Goal: Communication & Community: Answer question/provide support

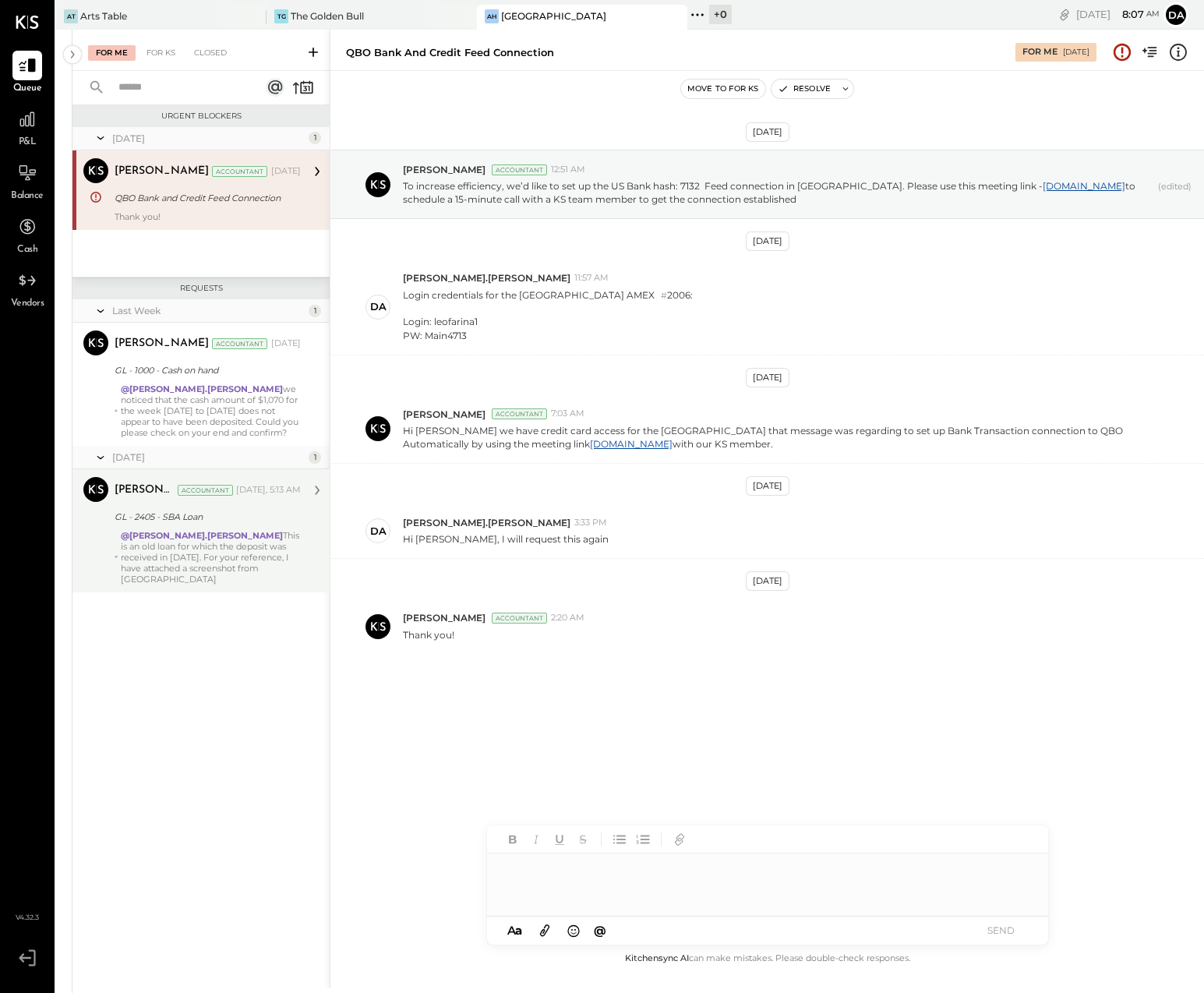
click at [170, 551] on div "@[PERSON_NAME].[PERSON_NAME] This is an old loan for which the deposit was rece…" at bounding box center [210, 557] width 180 height 55
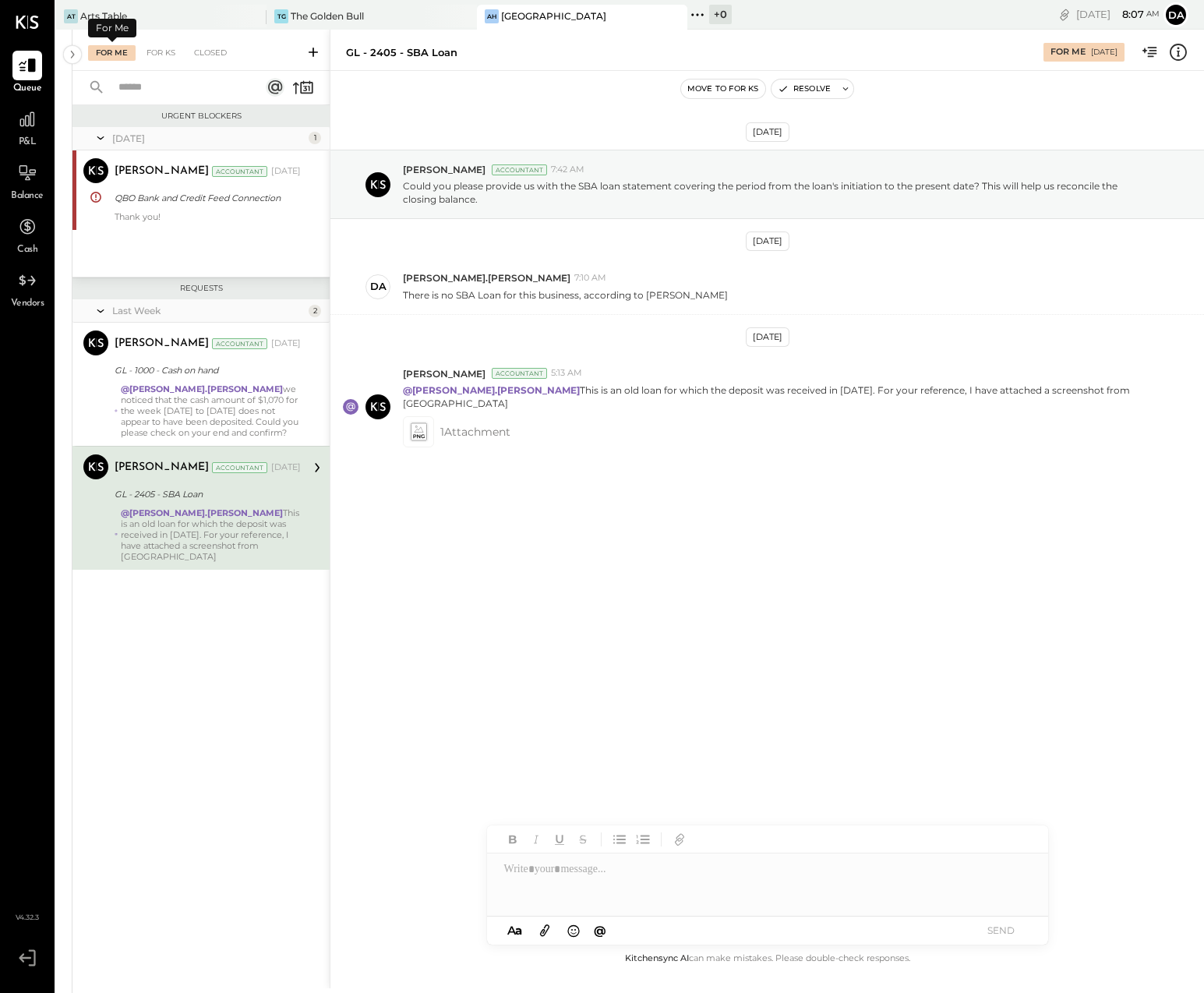
click at [104, 50] on div "For Me" at bounding box center [112, 53] width 48 height 15
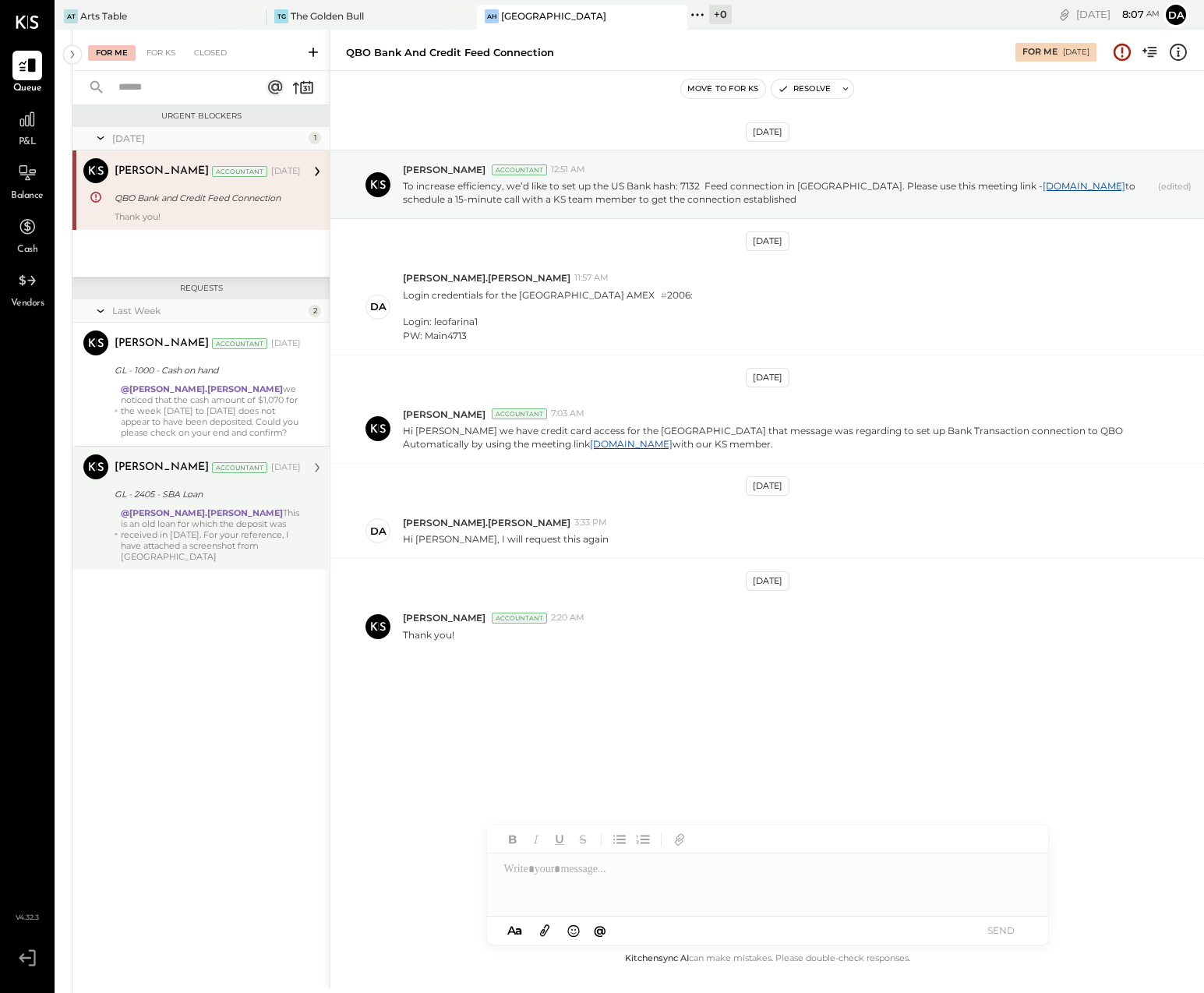
click at [191, 526] on div "@[PERSON_NAME].[PERSON_NAME] This is an old loan for which the deposit was rece…" at bounding box center [210, 535] width 180 height 55
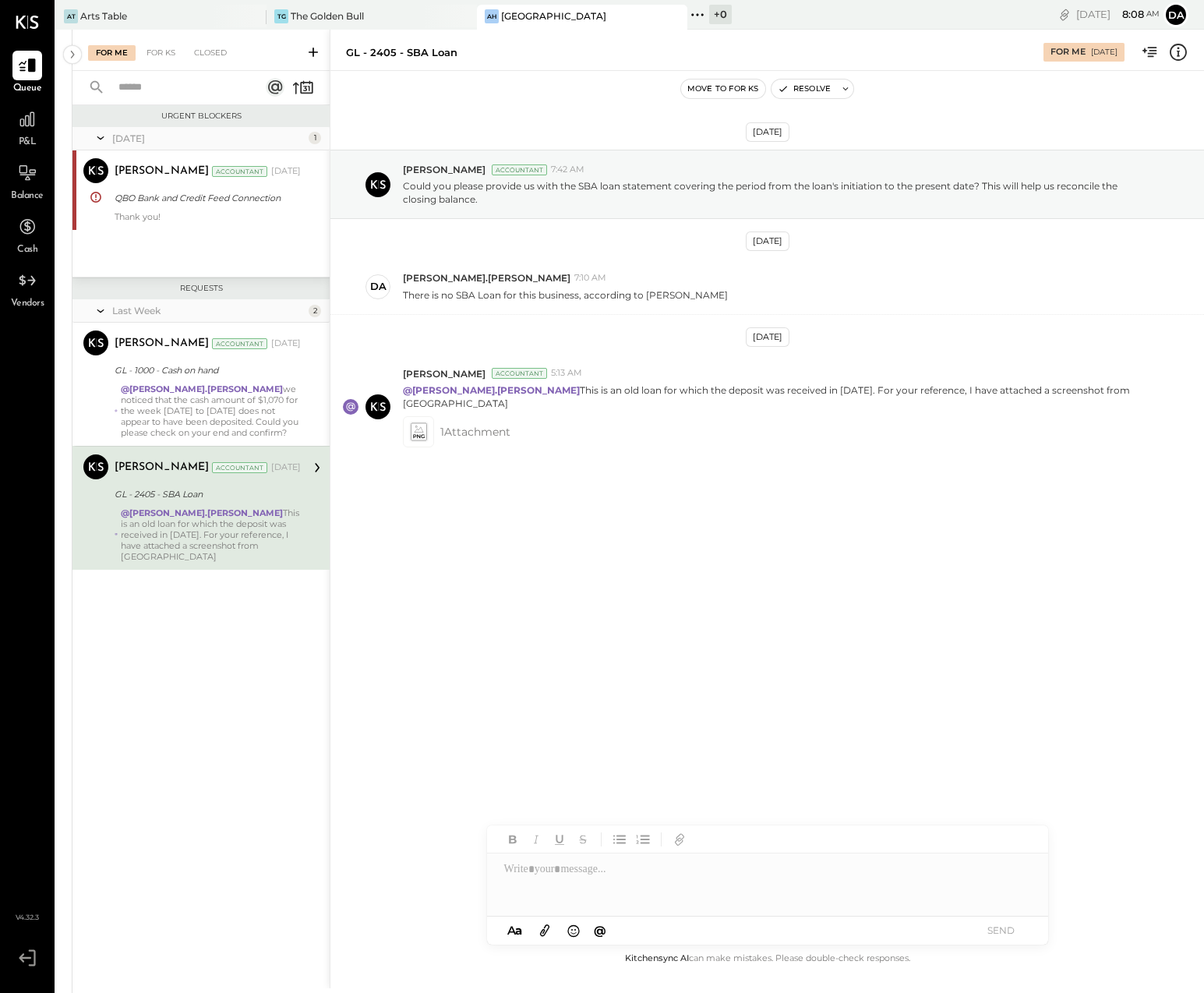
click at [524, 871] on div at bounding box center [767, 884] width 561 height 62
click at [621, 832] on span "[PERSON_NAME]" at bounding box center [637, 837] width 122 height 15
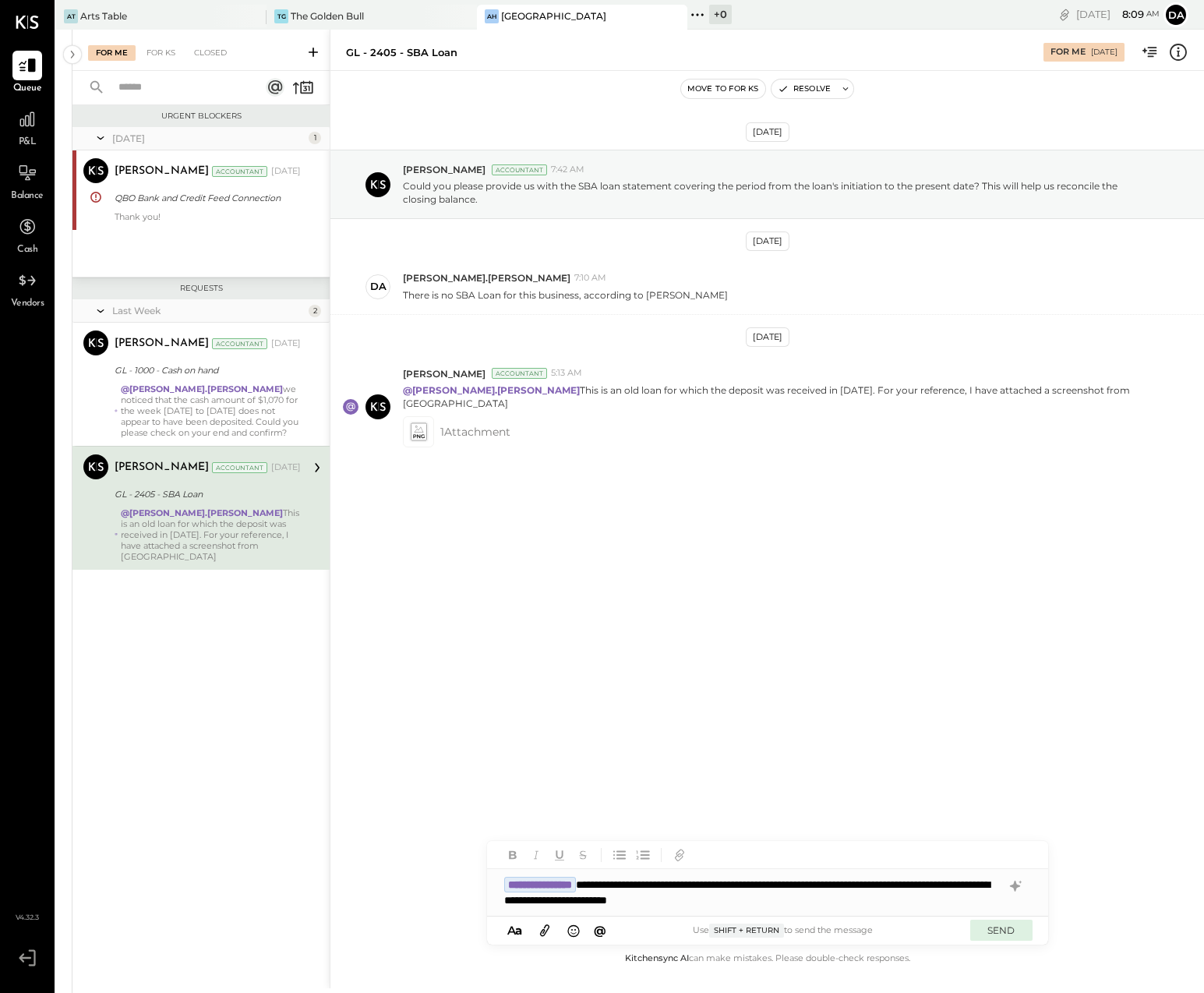
click at [1002, 925] on button "SEND" at bounding box center [1001, 930] width 62 height 21
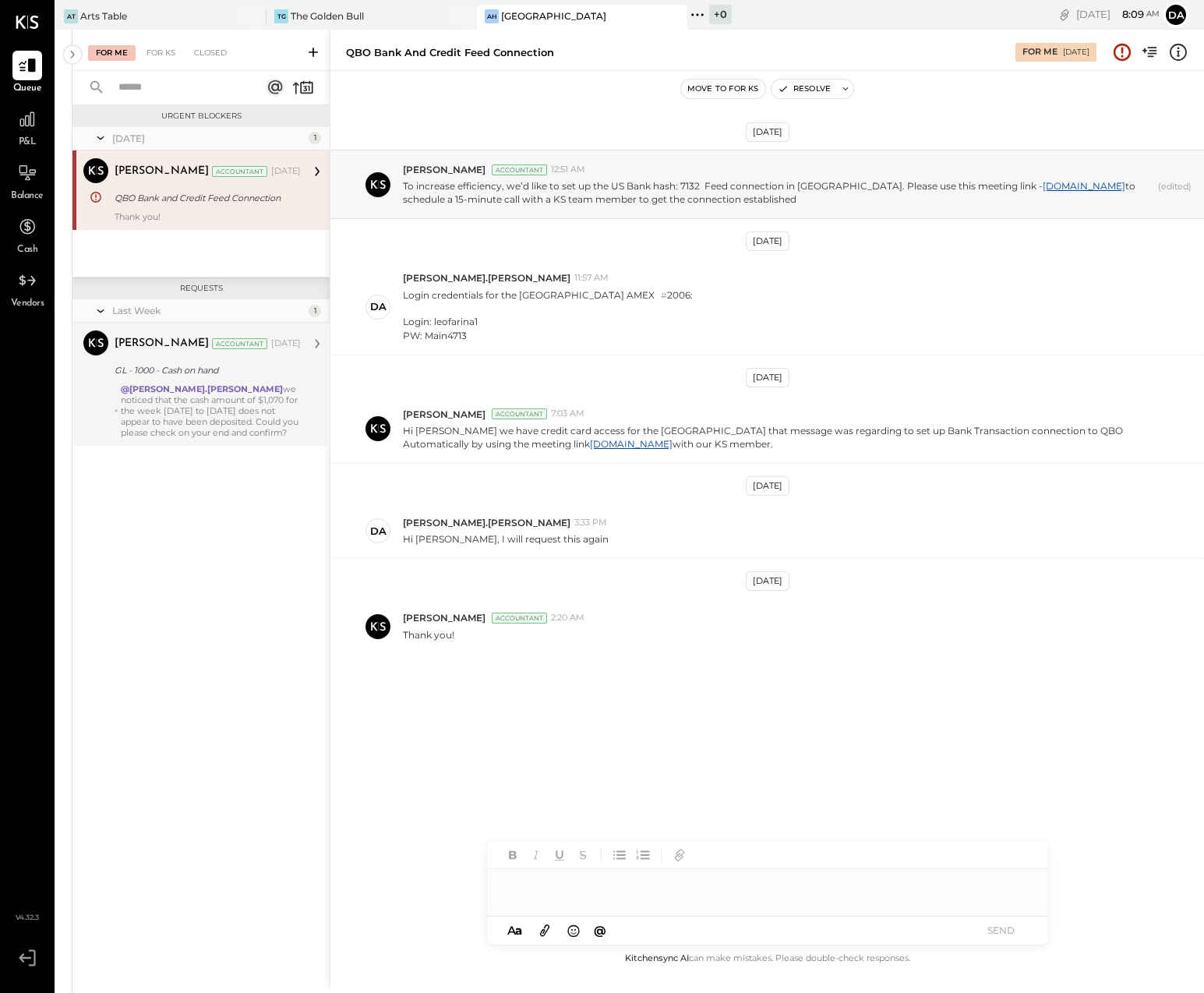
click at [169, 408] on div "@[PERSON_NAME].[PERSON_NAME] we noticed that the cash amount of $1,070 for the …" at bounding box center [210, 411] width 180 height 55
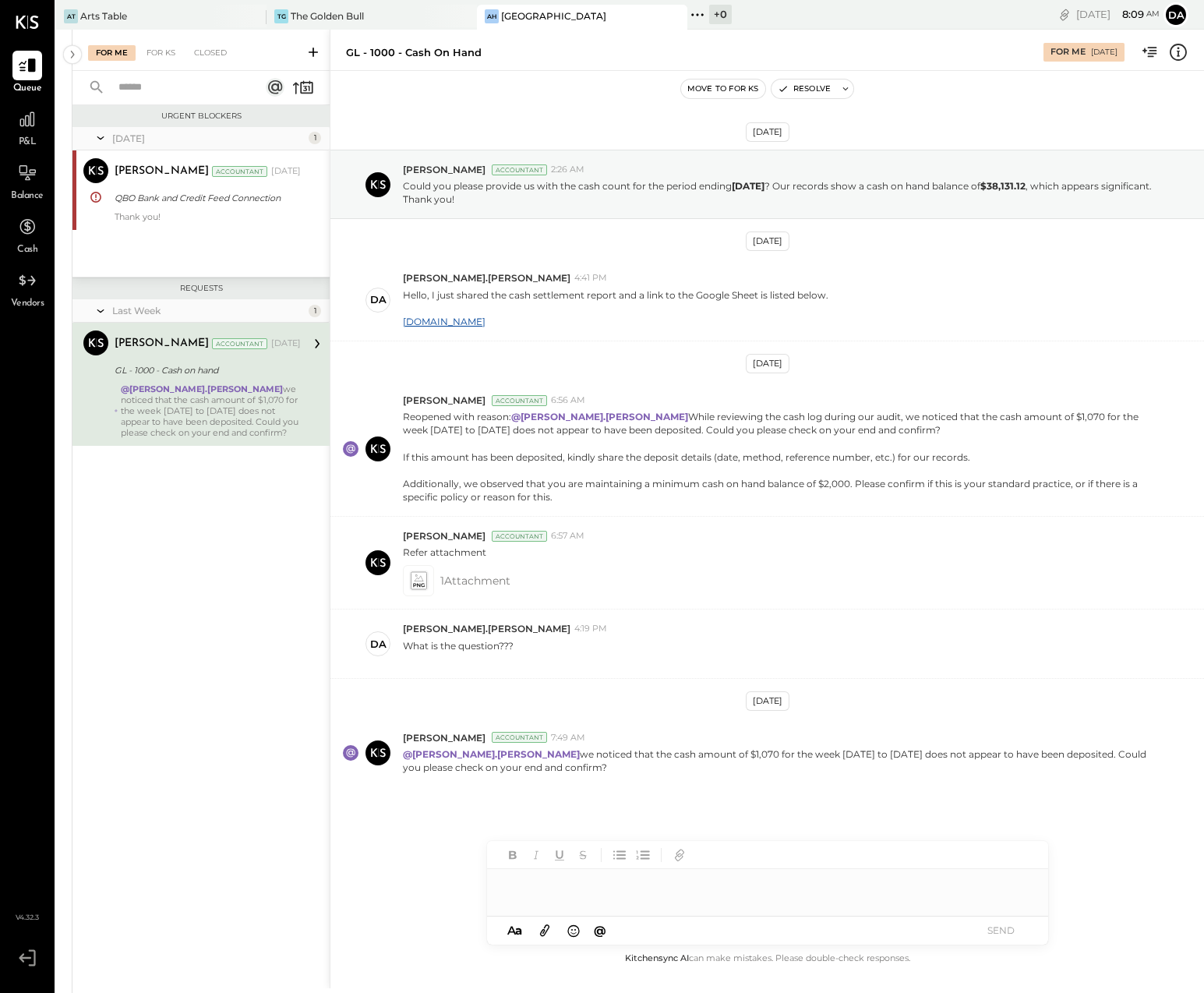
click at [539, 887] on div at bounding box center [767, 892] width 561 height 47
click at [803, 889] on div "**********" at bounding box center [767, 884] width 561 height 31
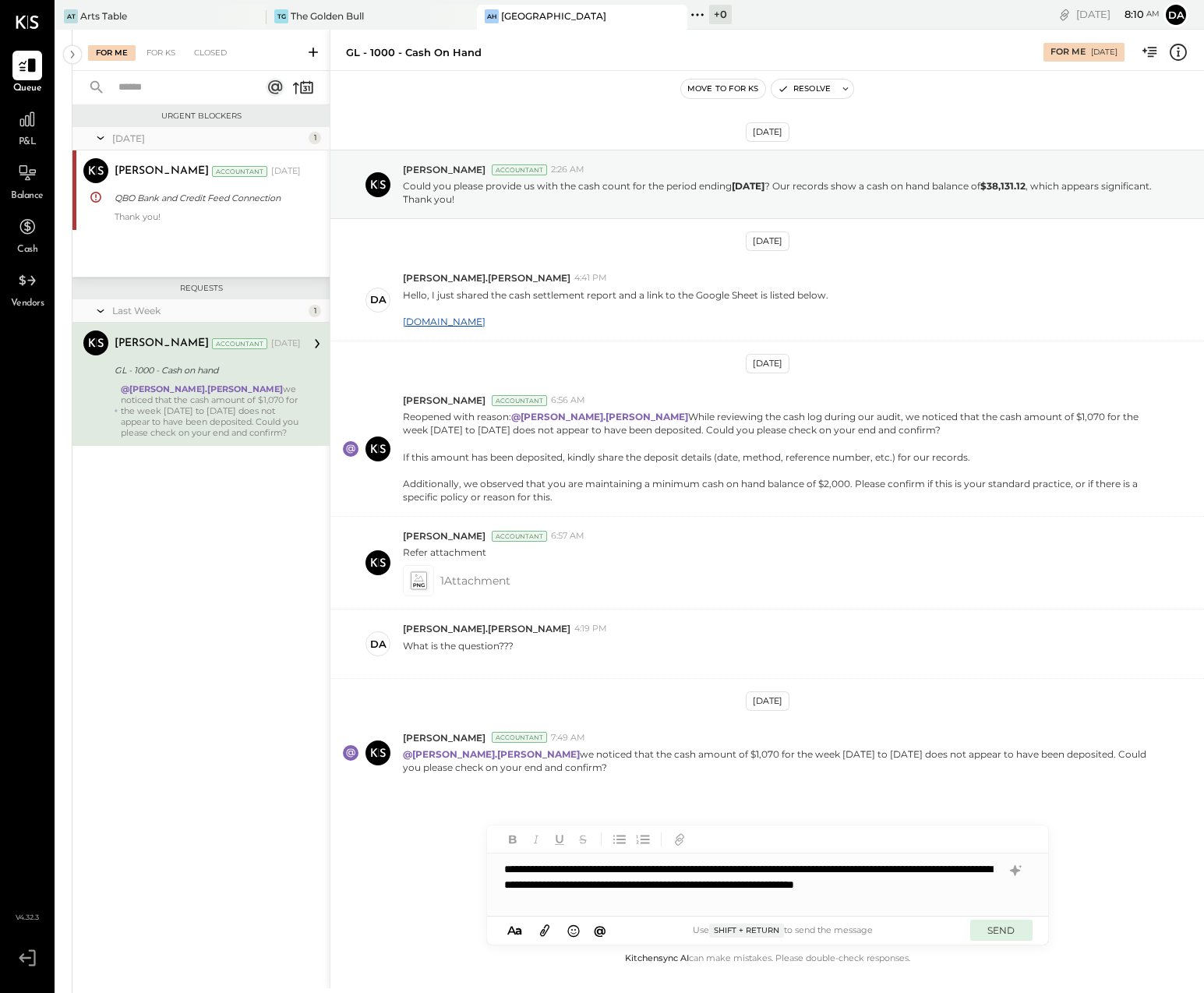
click at [993, 931] on button "SEND" at bounding box center [1001, 930] width 62 height 21
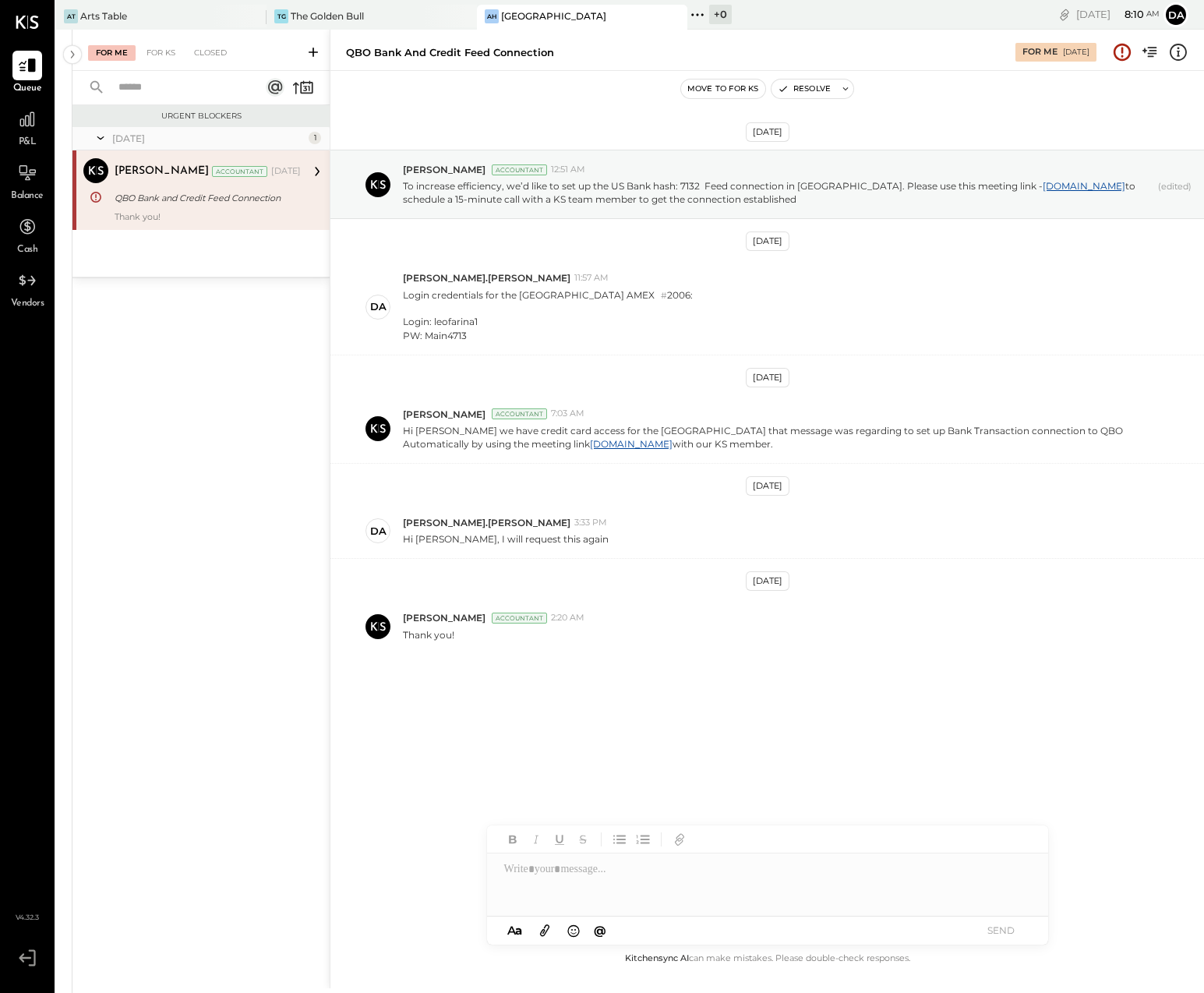
click at [330, 3] on div "AT Arts Table TG The [GEOGRAPHIC_DATA] + 0 Pinned Locations ( 3 ) Arts Table Th…" at bounding box center [409, 15] width 707 height 30
click at [315, 12] on div "The Golden Bull" at bounding box center [327, 16] width 73 height 14
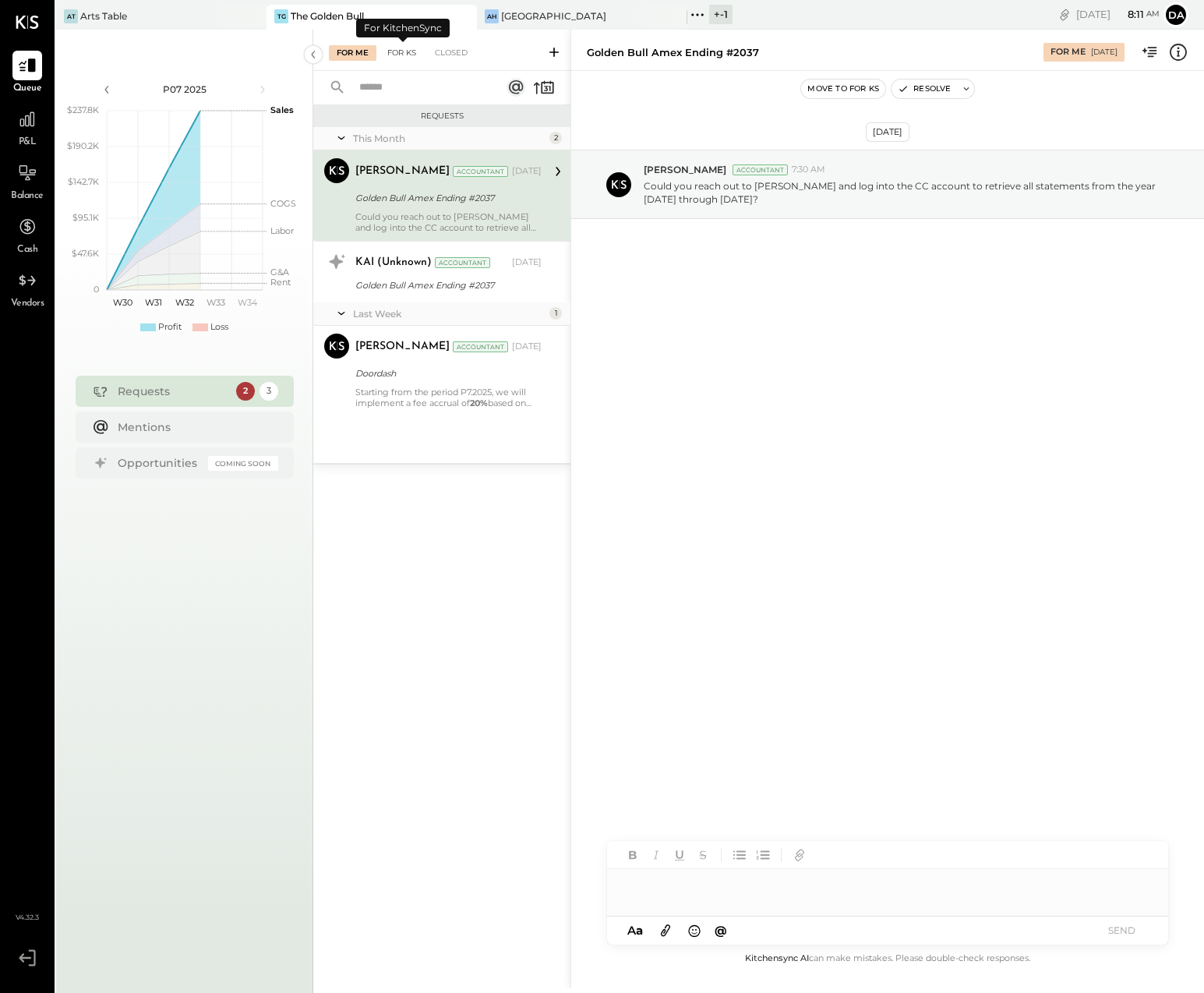
click at [402, 51] on div "For KS" at bounding box center [402, 53] width 44 height 15
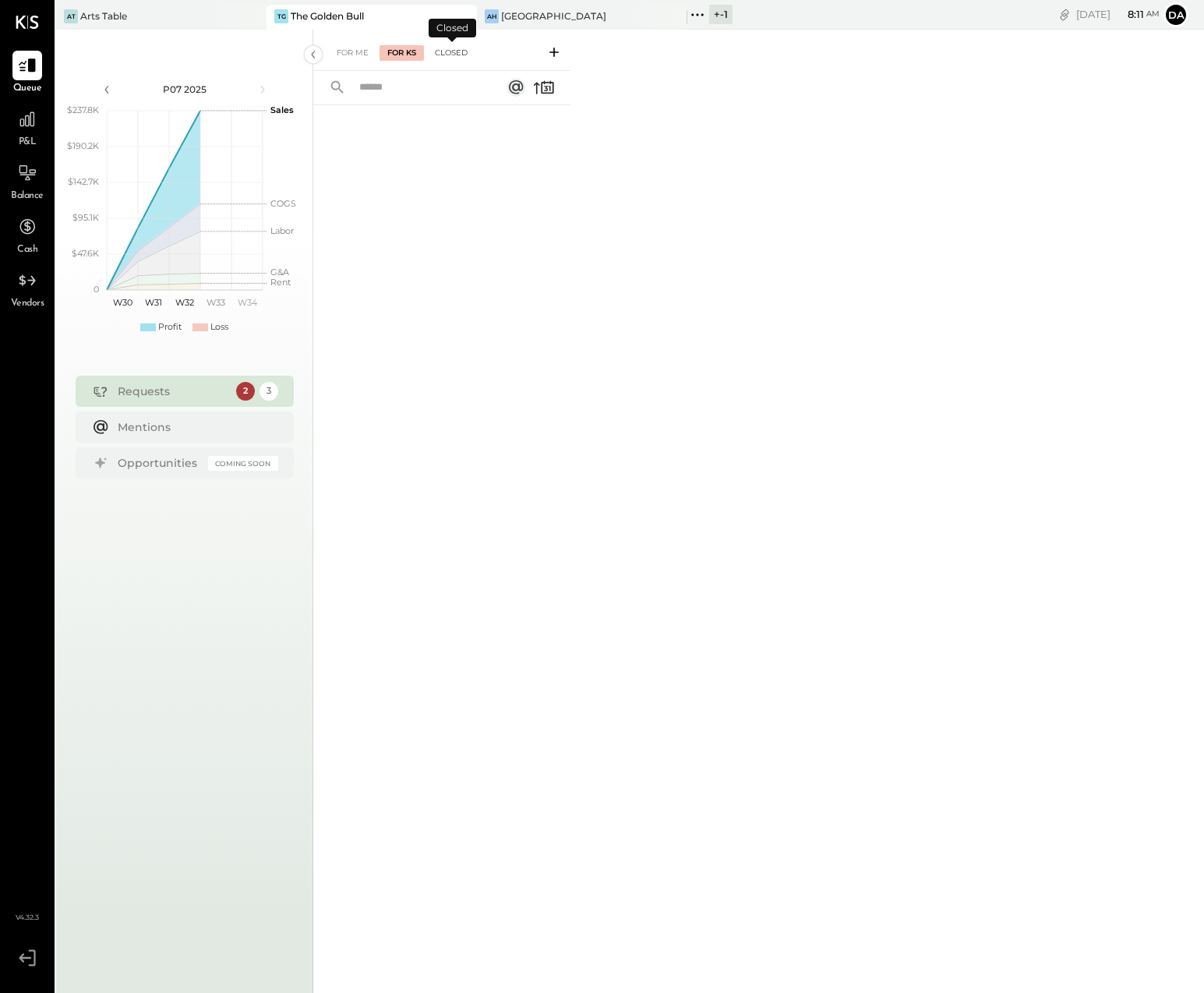
click at [454, 52] on div "Closed" at bounding box center [451, 53] width 49 height 15
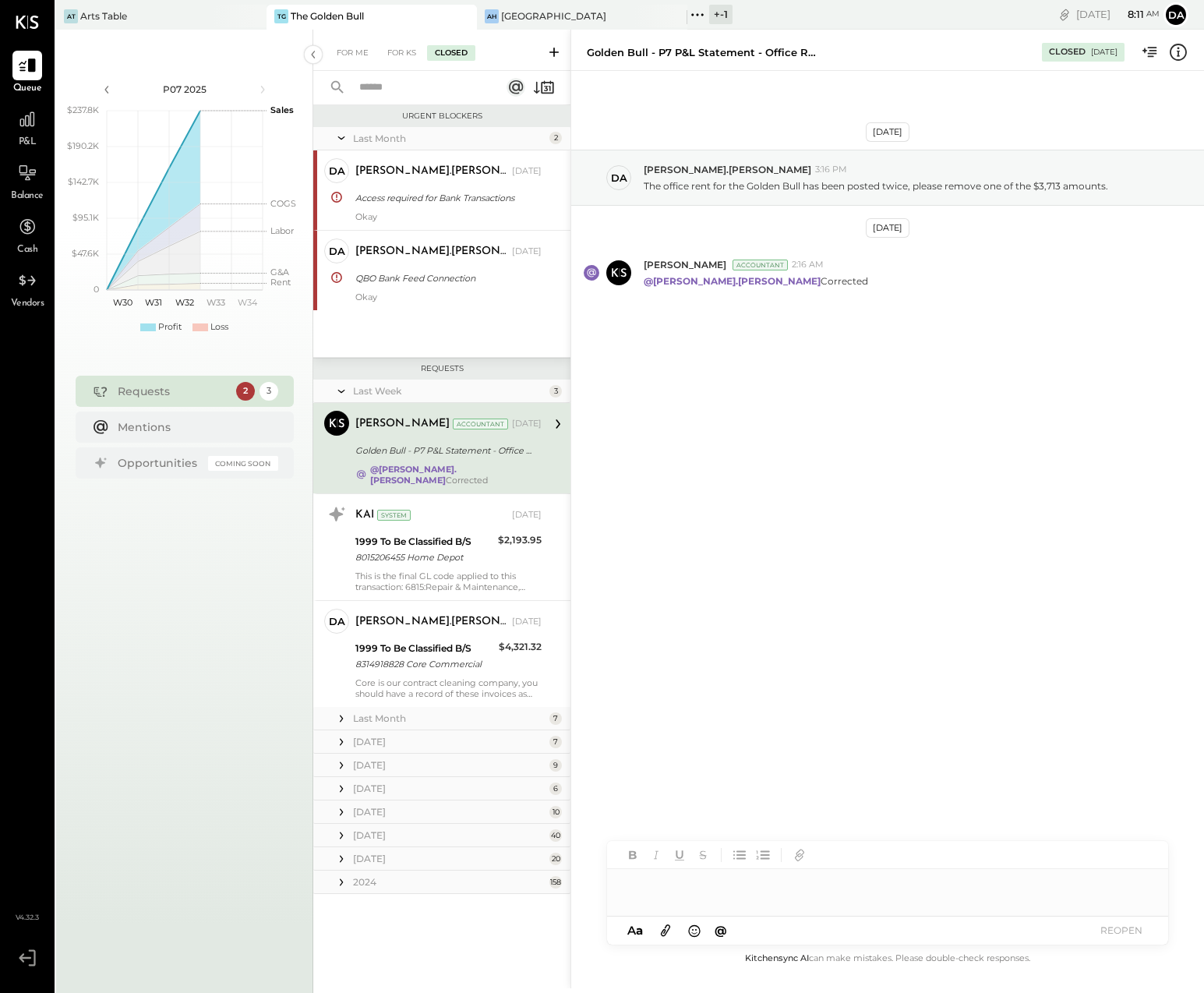
click at [368, 712] on div "Last Month" at bounding box center [449, 719] width 192 height 14
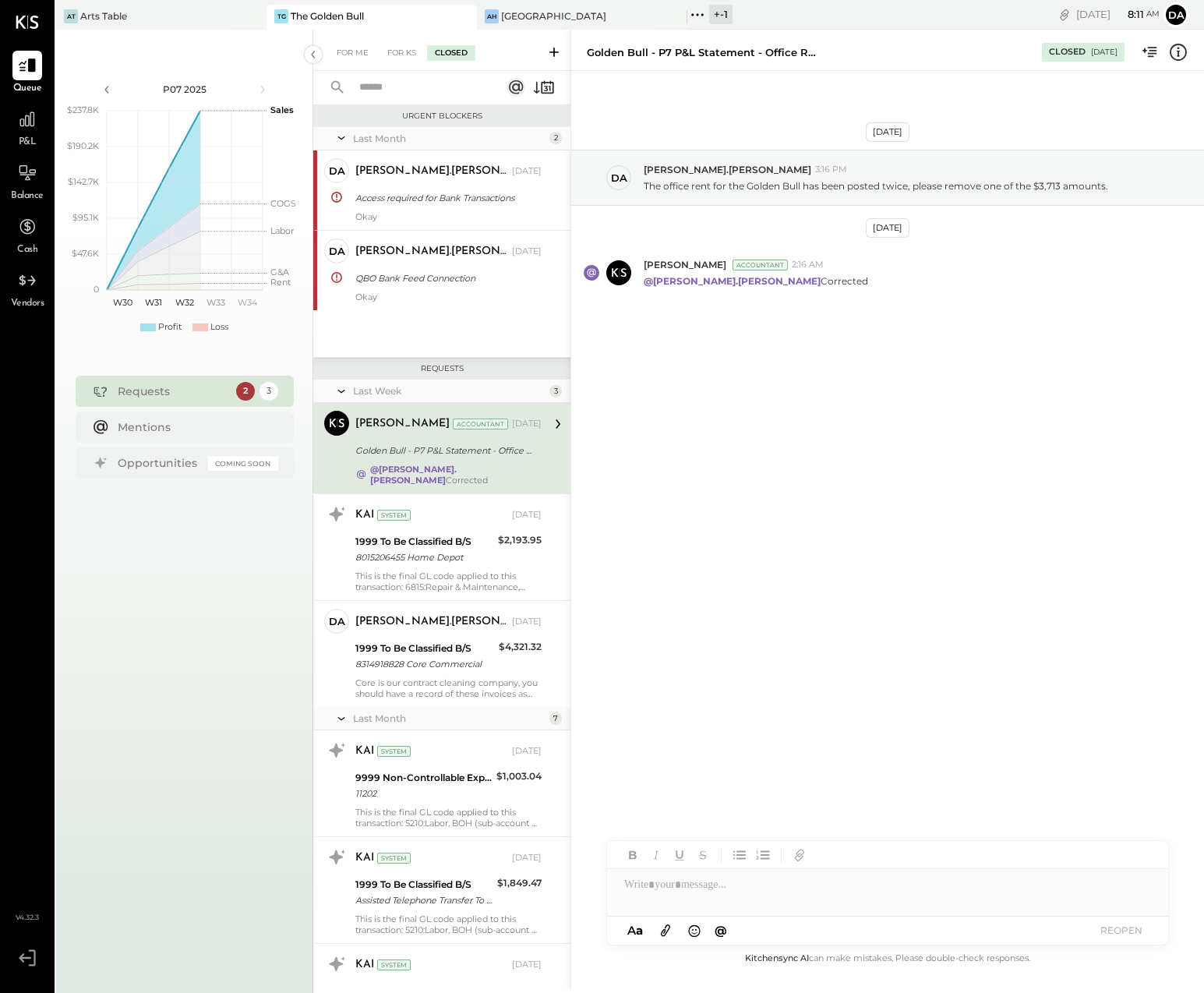
click at [345, 390] on icon at bounding box center [341, 391] width 15 height 39
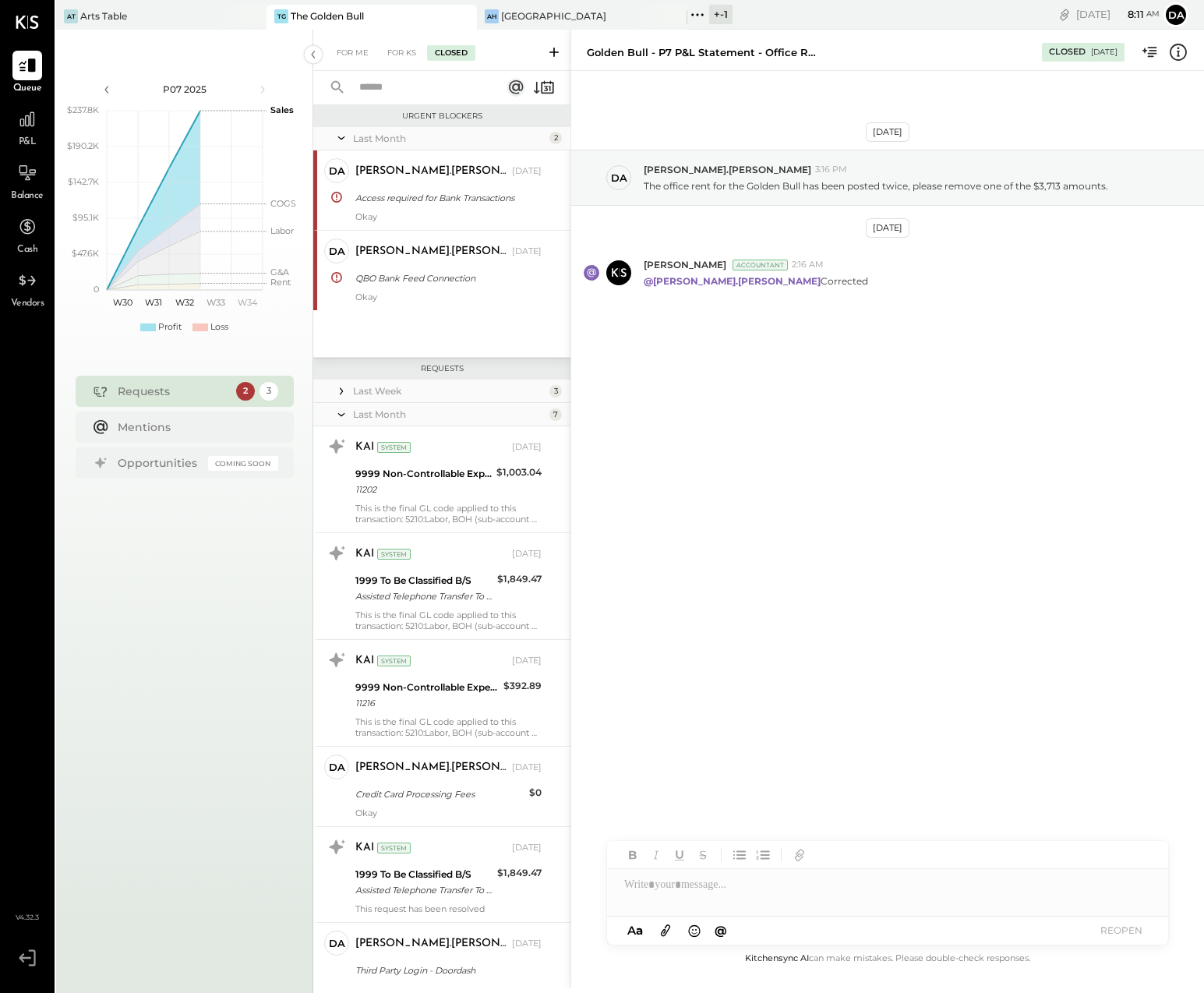
click at [345, 390] on icon at bounding box center [341, 391] width 15 height 15
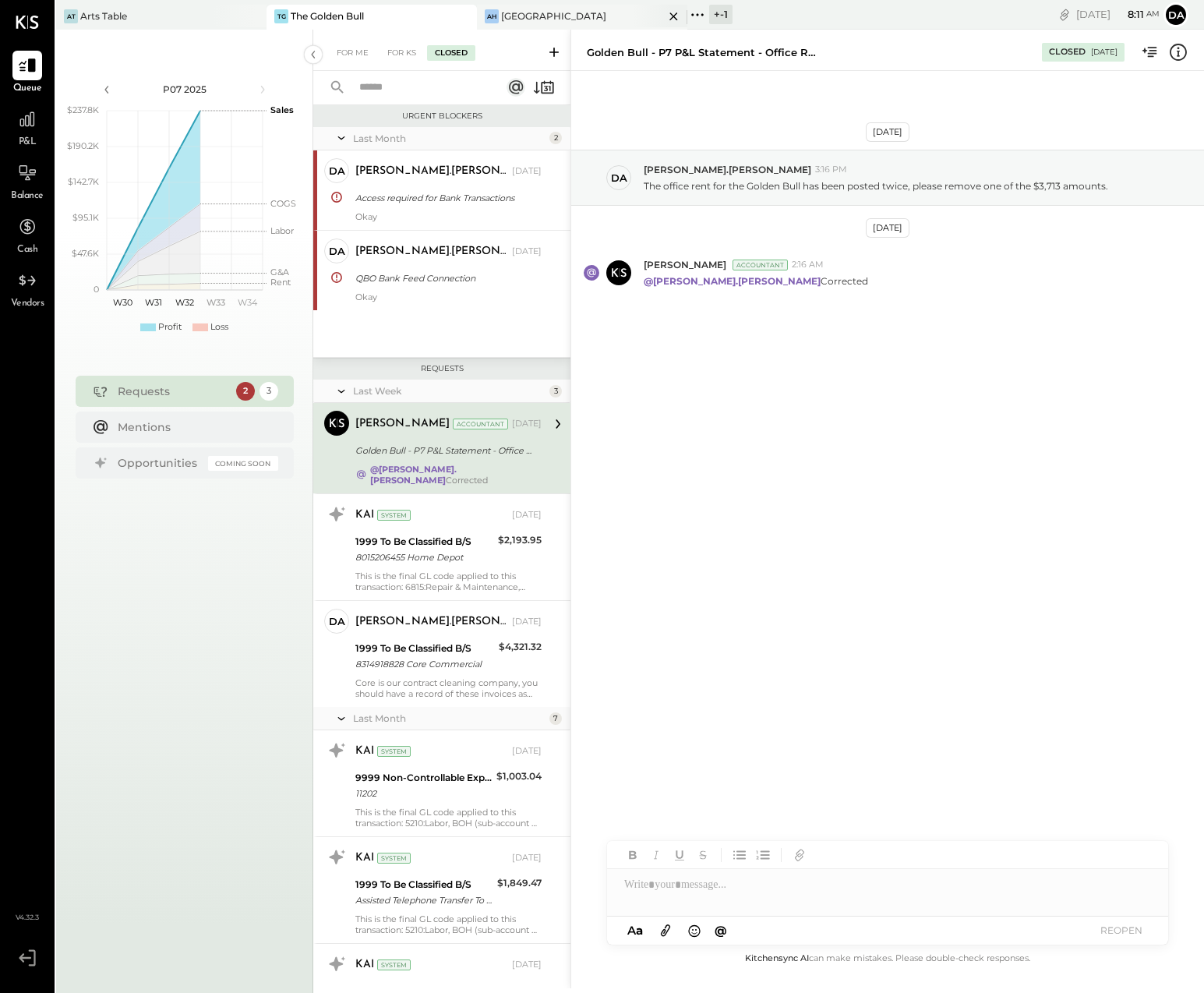
click at [541, 21] on div "[GEOGRAPHIC_DATA]" at bounding box center [554, 16] width 105 height 14
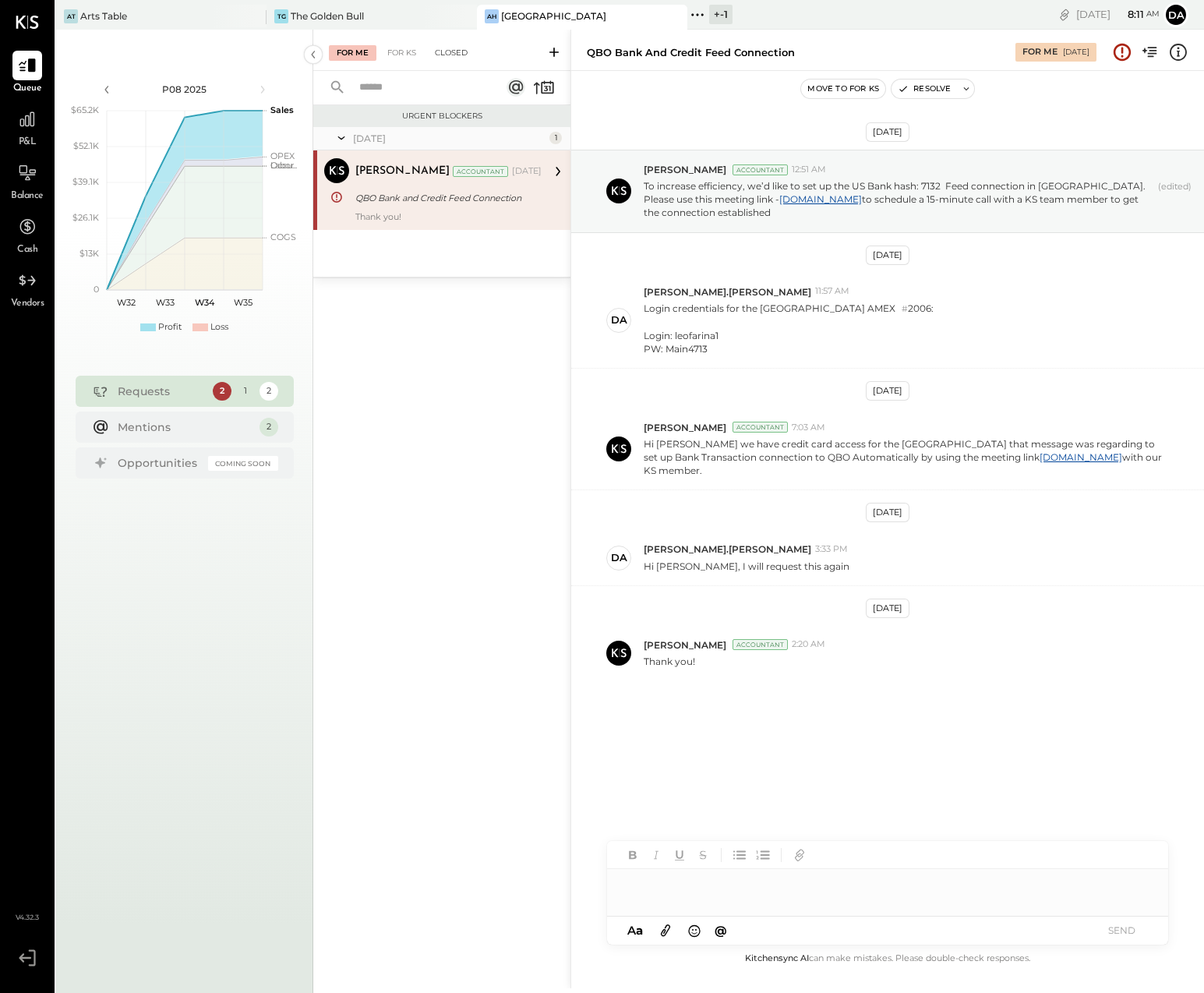
click at [449, 53] on div "Closed" at bounding box center [451, 53] width 49 height 15
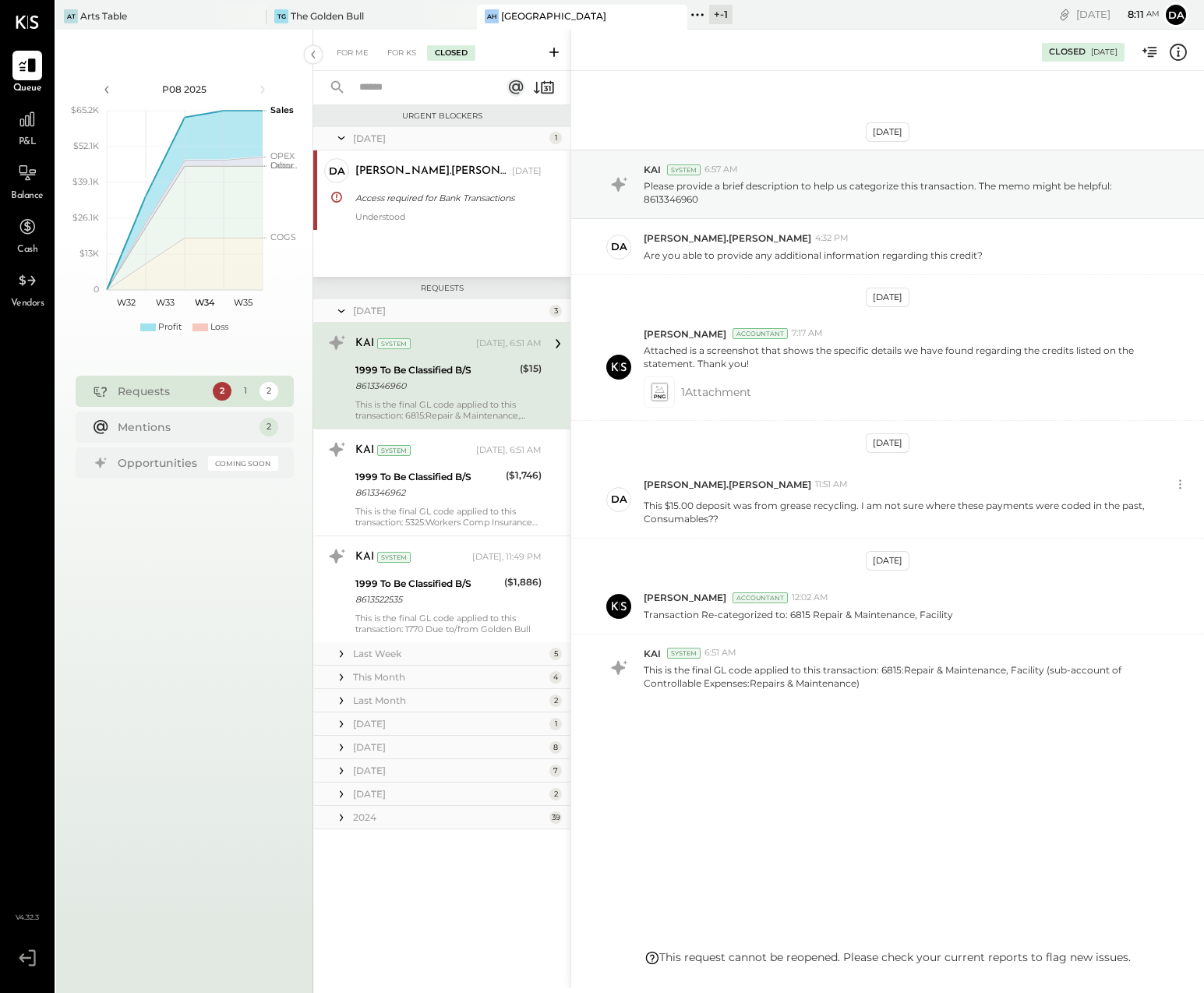
click at [419, 366] on div "1999 To Be Classified B/S" at bounding box center [435, 370] width 160 height 15
click at [399, 49] on div "For KS" at bounding box center [402, 53] width 44 height 15
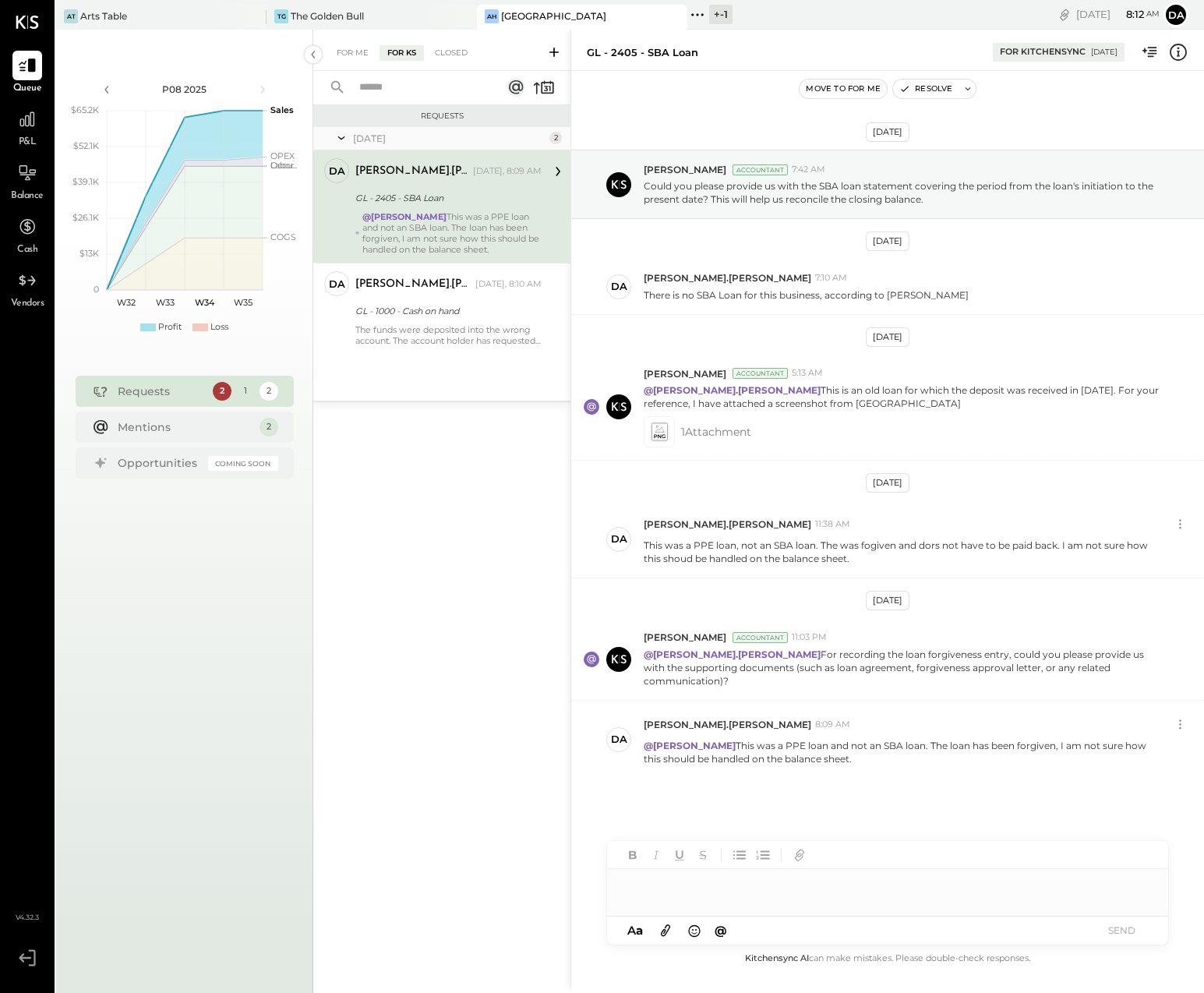
click at [553, 50] on icon at bounding box center [554, 52] width 15 height 15
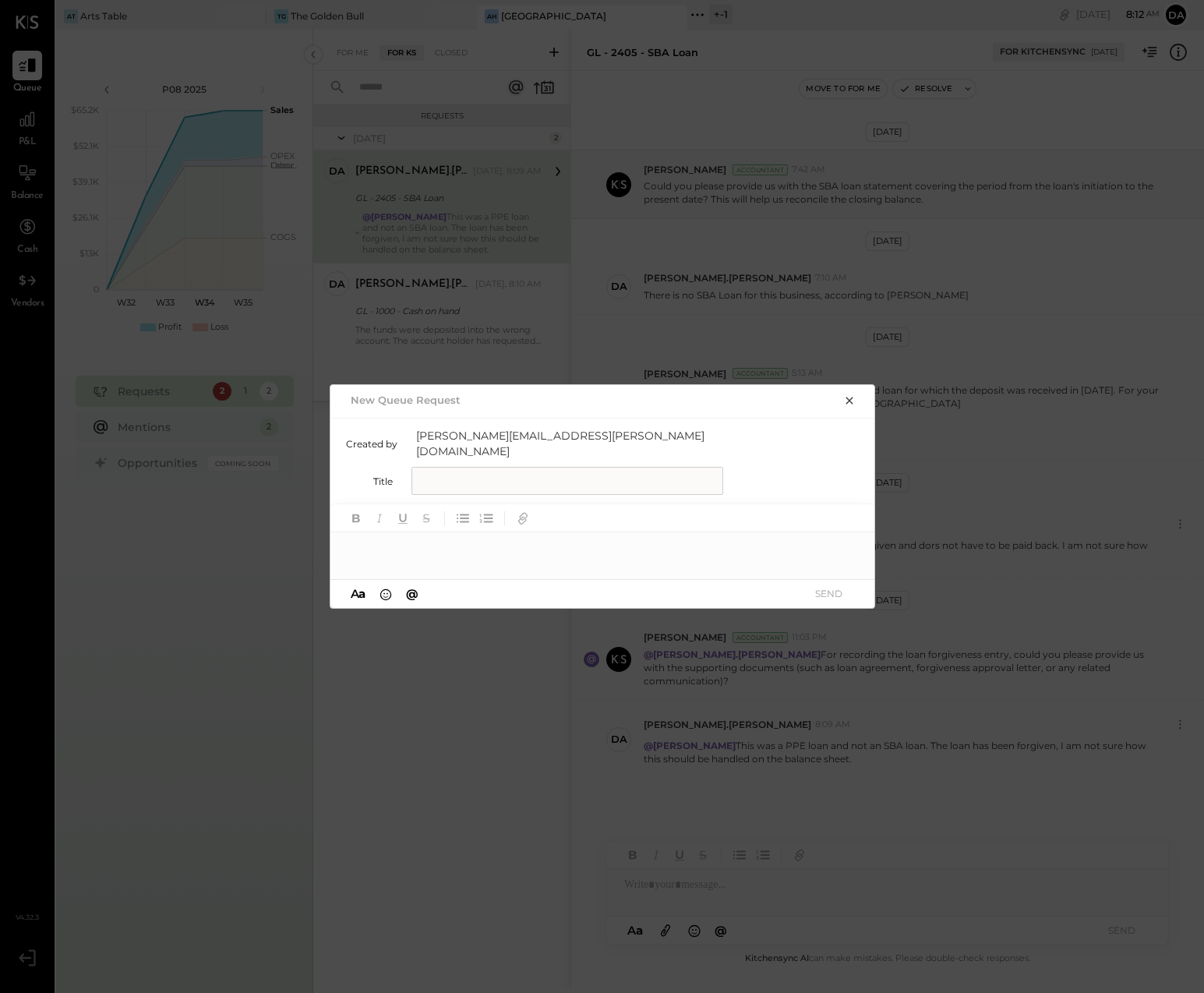
click at [449, 470] on input "text" at bounding box center [567, 480] width 312 height 28
type input "**********"
click at [413, 586] on span "@" at bounding box center [412, 593] width 13 height 15
click at [441, 493] on span "[PERSON_NAME]" at bounding box center [480, 499] width 122 height 15
click at [521, 512] on icon "button" at bounding box center [523, 515] width 8 height 8
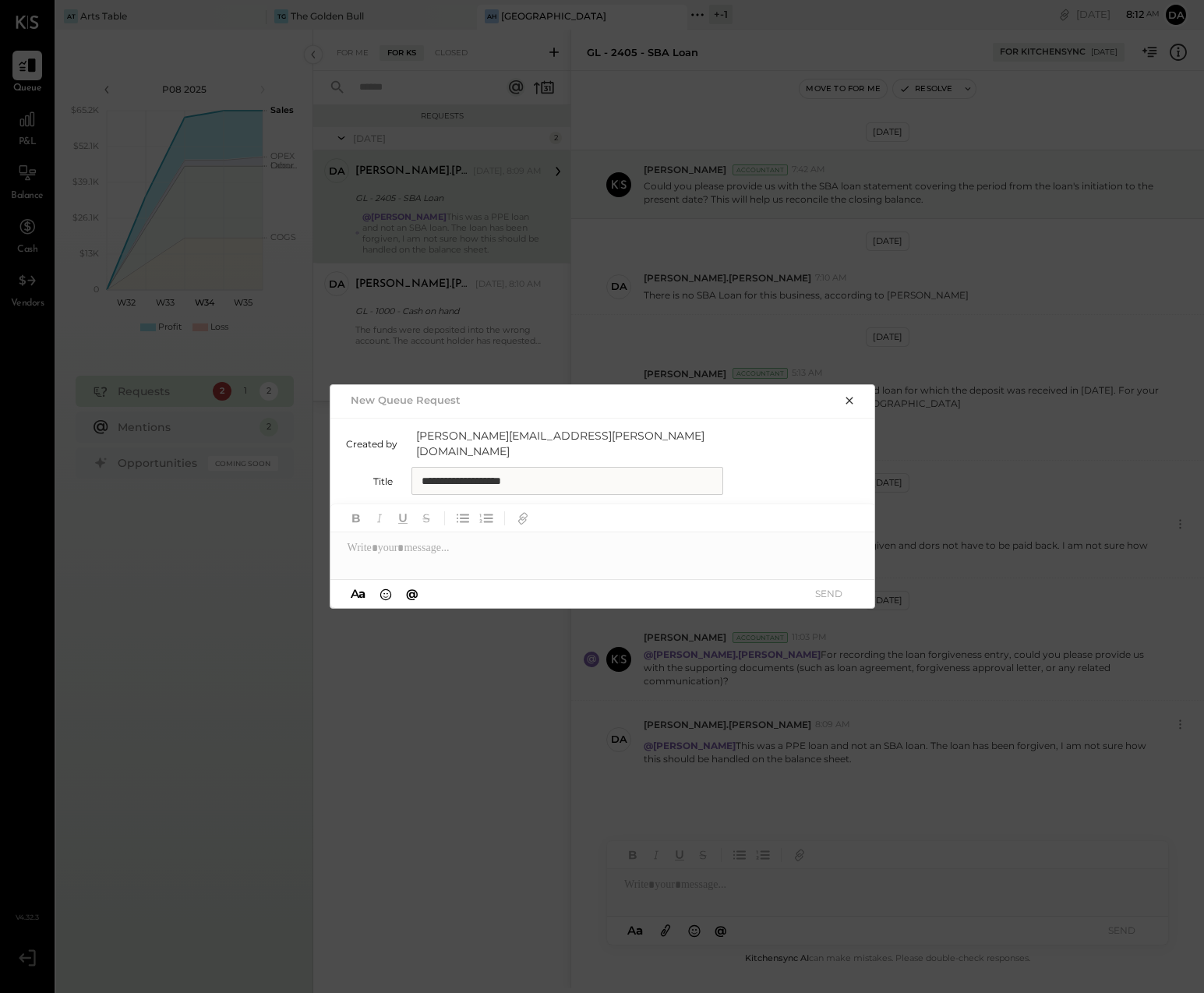
click at [849, 405] on icon "button" at bounding box center [849, 401] width 13 height 13
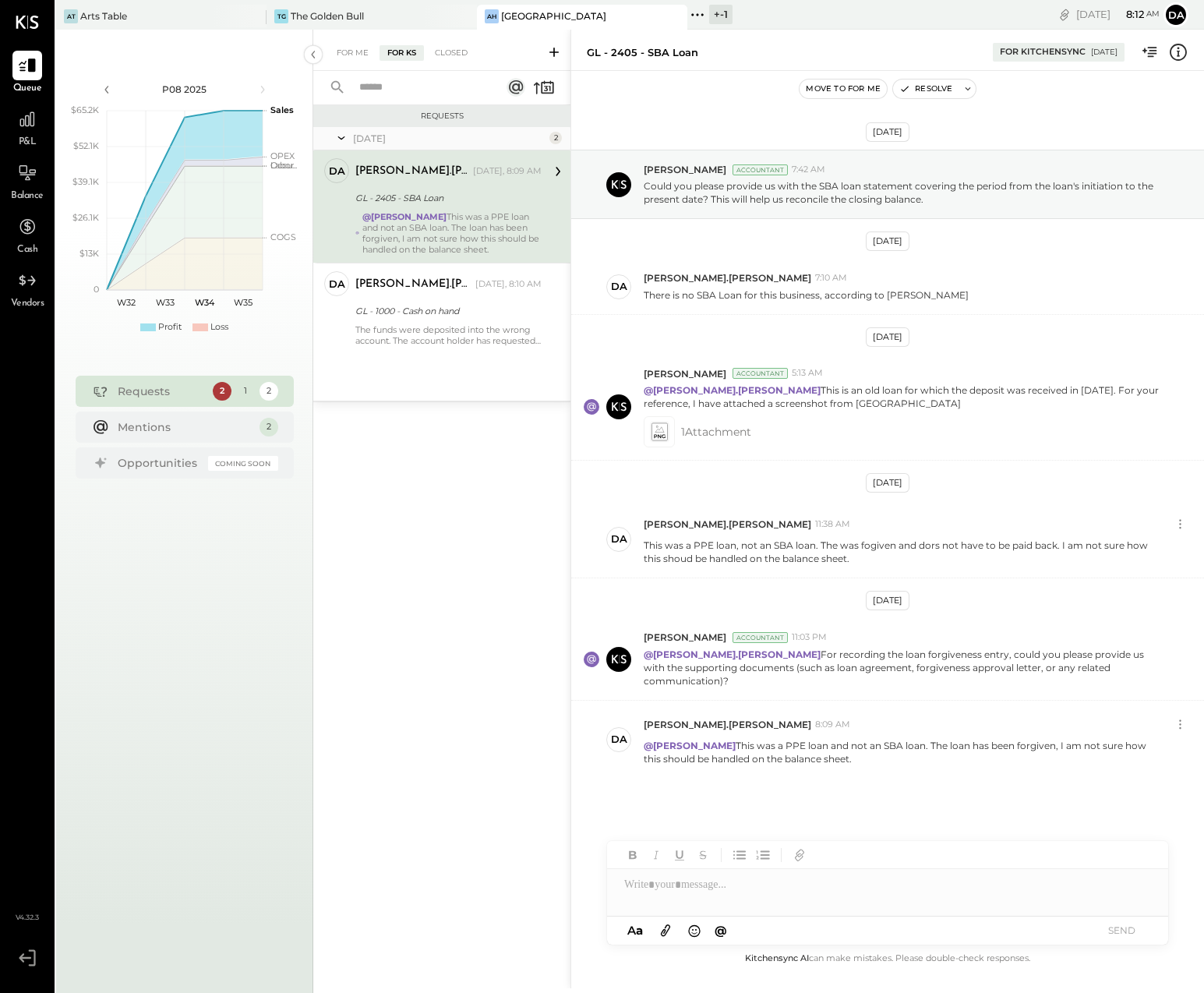
click at [453, 493] on div "Requests [DATE] 2 da [PERSON_NAME].[PERSON_NAME] Owner [PERSON_NAME].[PERSON_NA…" at bounding box center [442, 522] width 257 height 834
click at [355, 14] on div "The Golden Bull" at bounding box center [327, 16] width 73 height 14
